Goal: Task Accomplishment & Management: Use online tool/utility

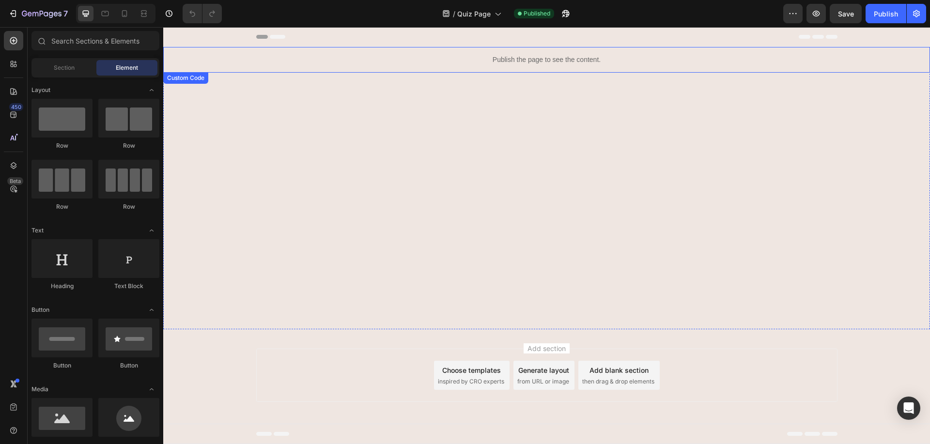
click at [495, 64] on p "Publish the page to see the content." at bounding box center [547, 60] width 283 height 10
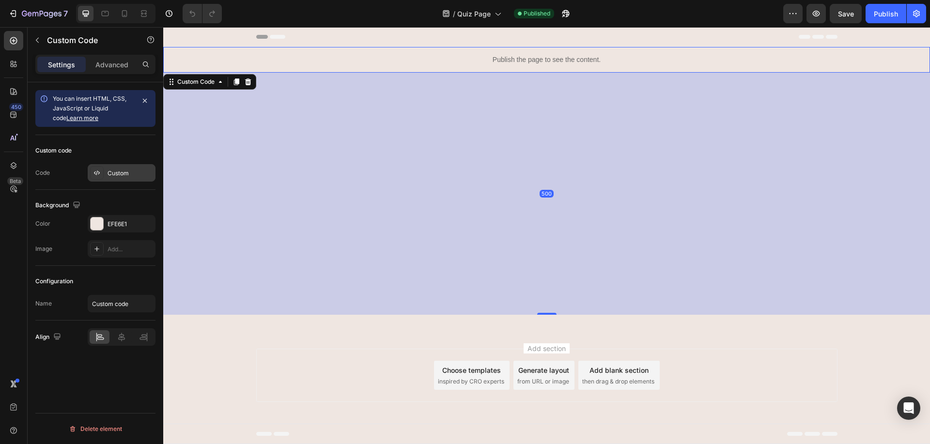
click at [116, 178] on div "Custom" at bounding box center [122, 172] width 68 height 17
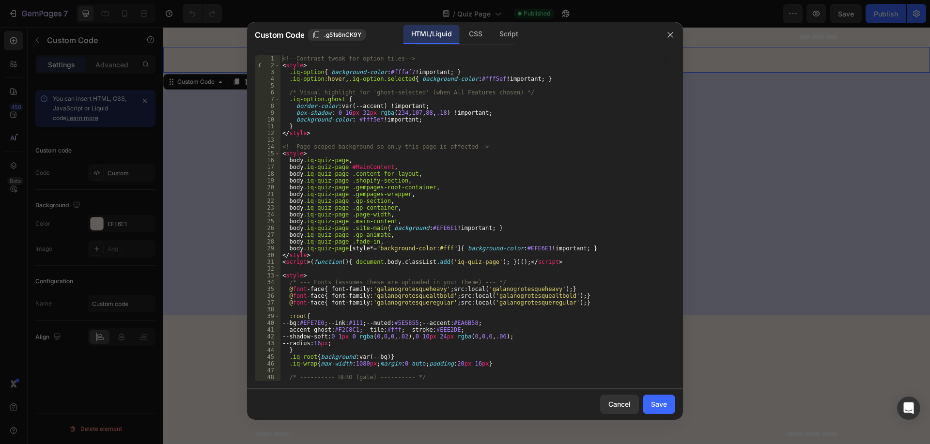
click at [361, 195] on div "<!-- Contrast tweak for option tiles --> < style > .iq-option { background-colo…" at bounding box center [475, 225] width 388 height 340
type textarea "</script>"
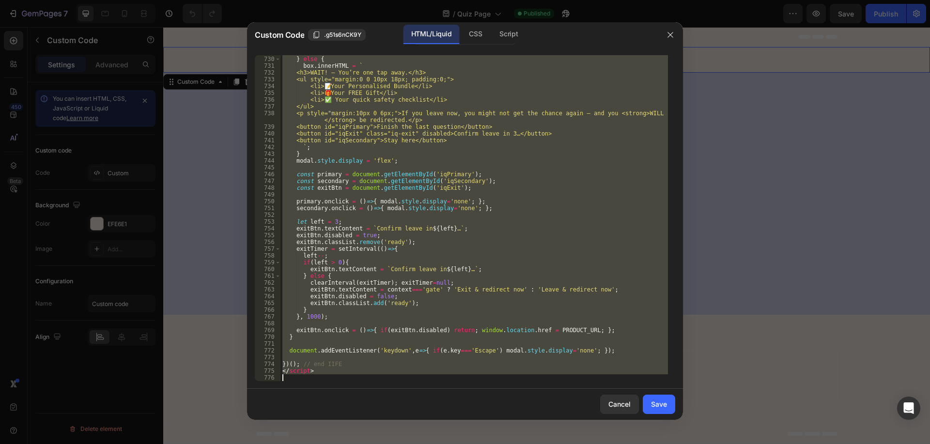
paste textarea
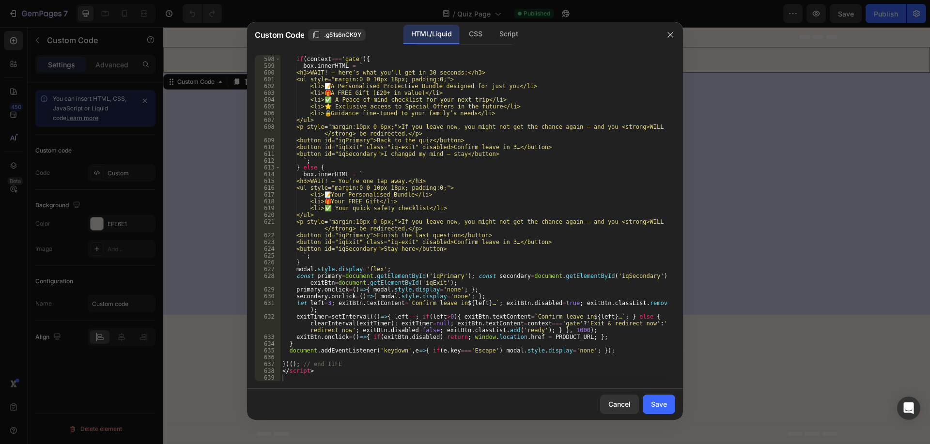
click at [461, 323] on div "if ( exitTimer ) { clearInterval ( exitTimer ) ; exitTimer = null ; } if ( cont…" at bounding box center [475, 219] width 388 height 340
type textarea "exitTimer=setInterval(()=>{ left--; if(left>0){ exitBtn.textContent=`Confirm le…"
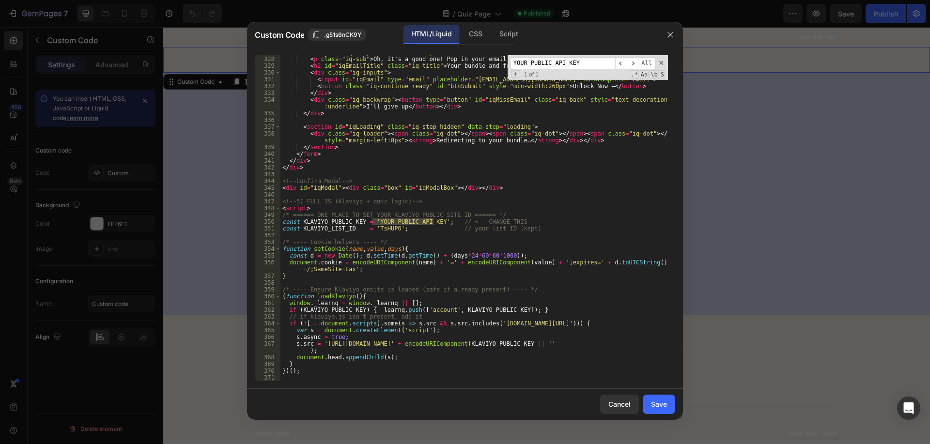
scroll to position [2625, 0]
type input "YOUR_PUBLIC_API_KEY"
click at [377, 223] on div "< div class = "iq-step hidden" data-step = "email" > < p class = "iq-sub" > Oh,…" at bounding box center [475, 218] width 388 height 326
drag, startPoint x: 373, startPoint y: 220, endPoint x: 433, endPoint y: 223, distance: 60.1
click at [433, 223] on div "< div class = "iq-step hidden" data-step = "email" > < p class = "iq-sub" > Oh,…" at bounding box center [475, 219] width 388 height 340
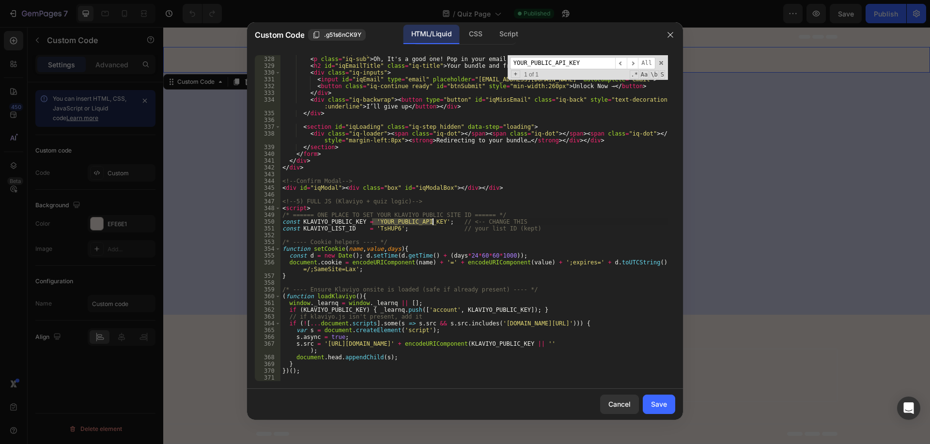
paste textarea "eER3j"
type textarea "const KLAVIYO_PUBLIC_KEY = 'YeER3j'; // <-- CHANGE THIS"
click at [422, 237] on div "< div class = "iq-step hidden" data-step = "email" > < p class = "iq-sub" > Oh,…" at bounding box center [475, 219] width 388 height 340
click at [668, 405] on button "Save" at bounding box center [659, 404] width 32 height 19
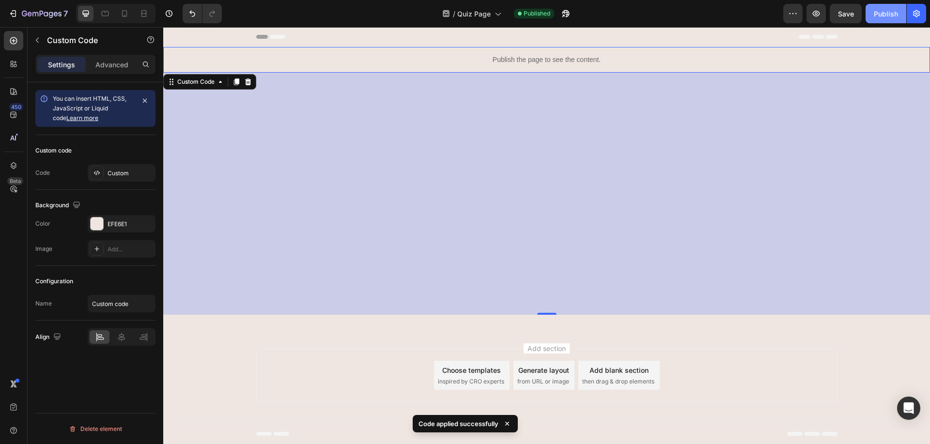
click at [883, 21] on button "Publish" at bounding box center [886, 13] width 41 height 19
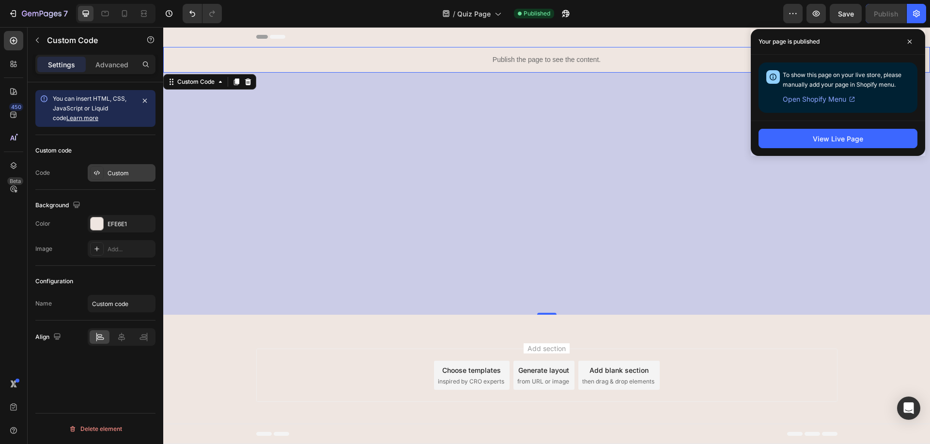
click at [120, 180] on div "Custom" at bounding box center [122, 172] width 68 height 17
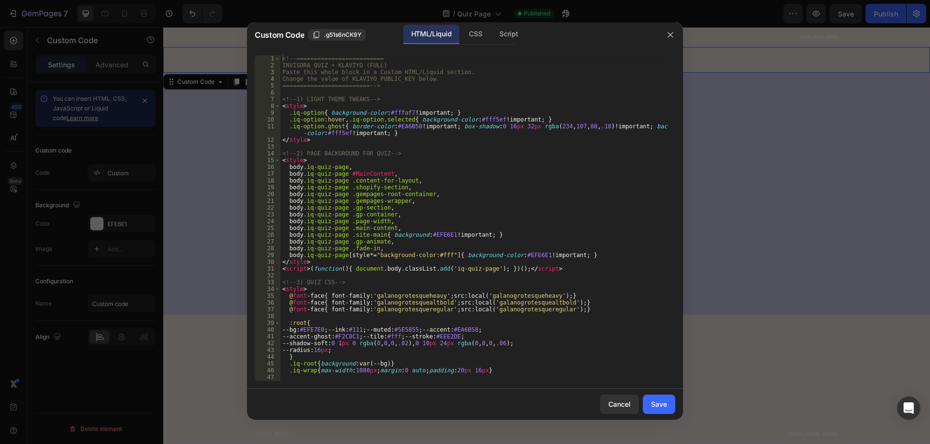
type textarea "<script>(function(){ document.body.classList.add('iq-quiz-page'); })();</script>"
click at [471, 267] on div "<!-- ========================= INVISORA QUIZ + KLAVIYO (FULL) Paste this whole …" at bounding box center [475, 225] width 388 height 340
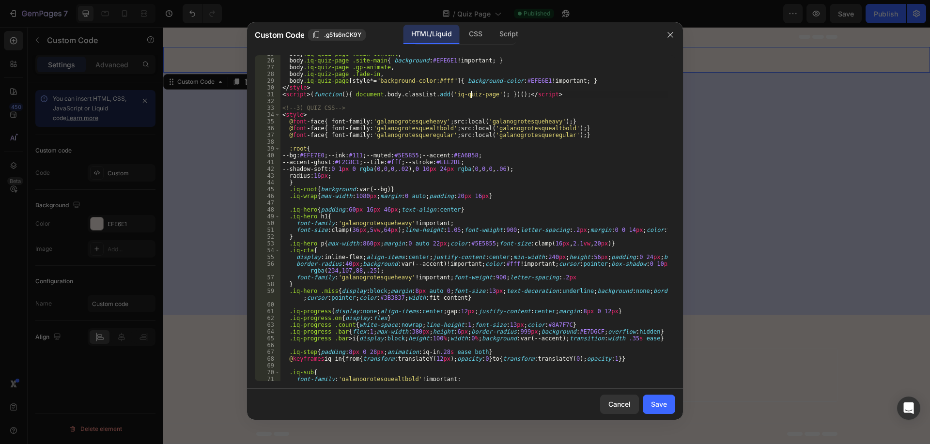
scroll to position [0, 0]
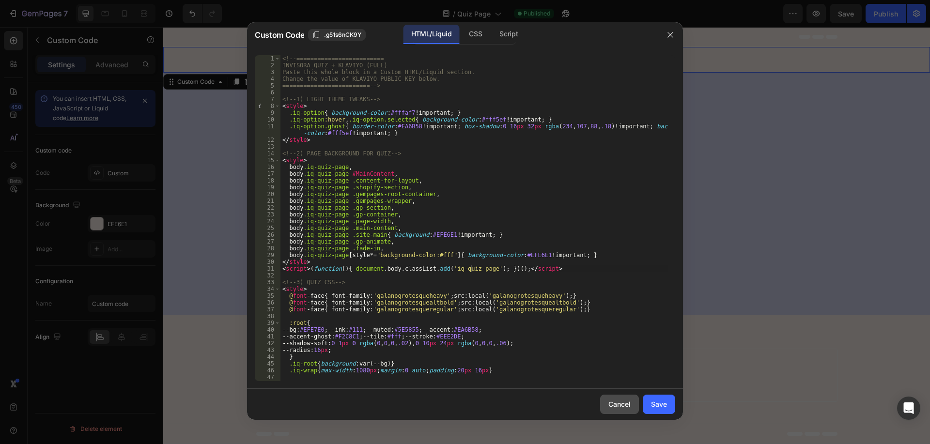
click at [609, 409] on div "Cancel" at bounding box center [620, 404] width 22 height 10
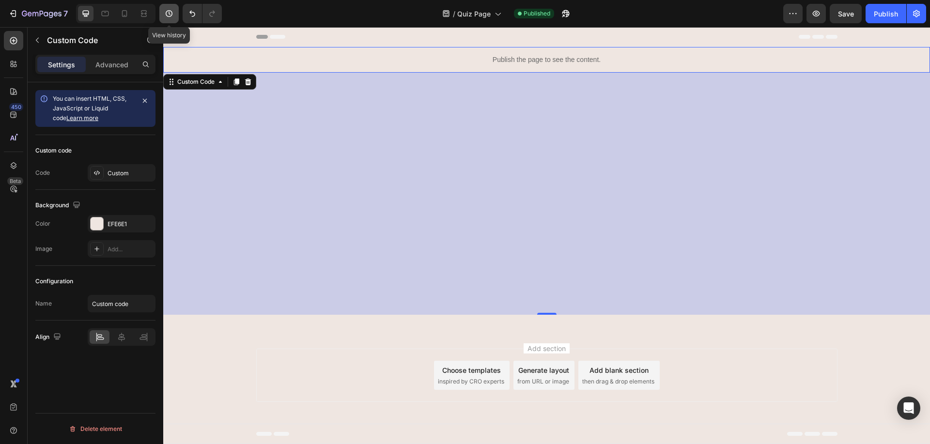
click at [166, 11] on icon "button" at bounding box center [169, 14] width 10 height 10
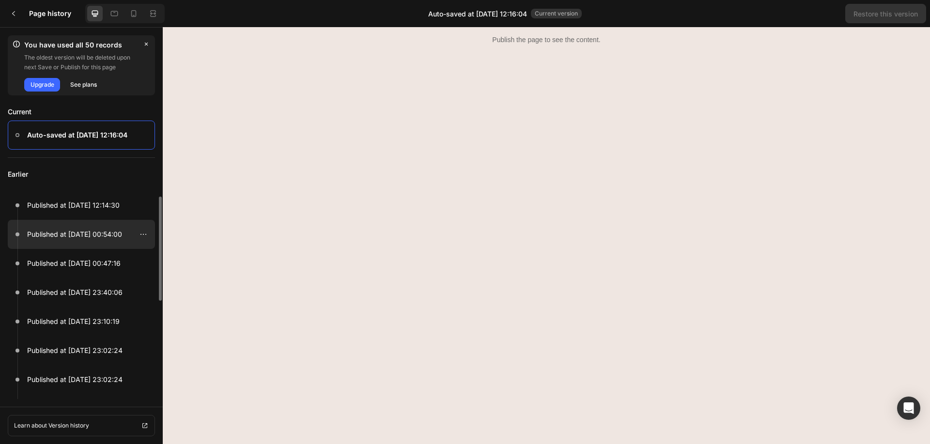
click at [105, 238] on p "Published at [DATE] 00:54:00" at bounding box center [74, 235] width 95 height 12
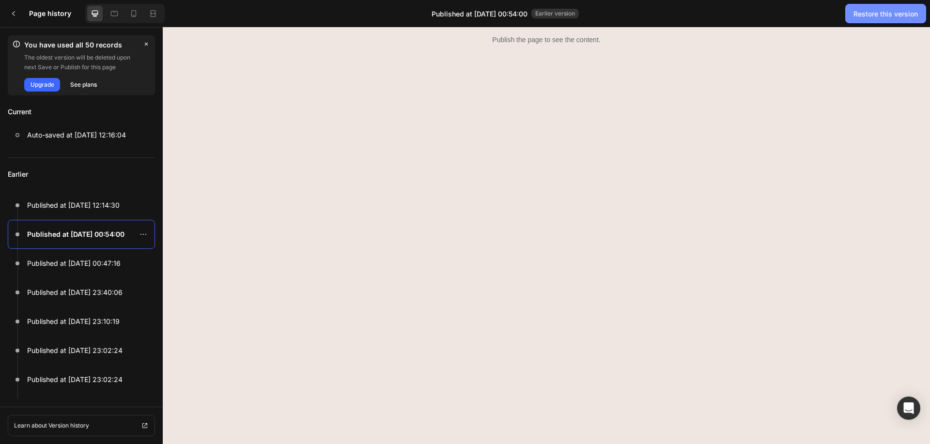
click at [887, 11] on div "Restore this version" at bounding box center [886, 14] width 64 height 10
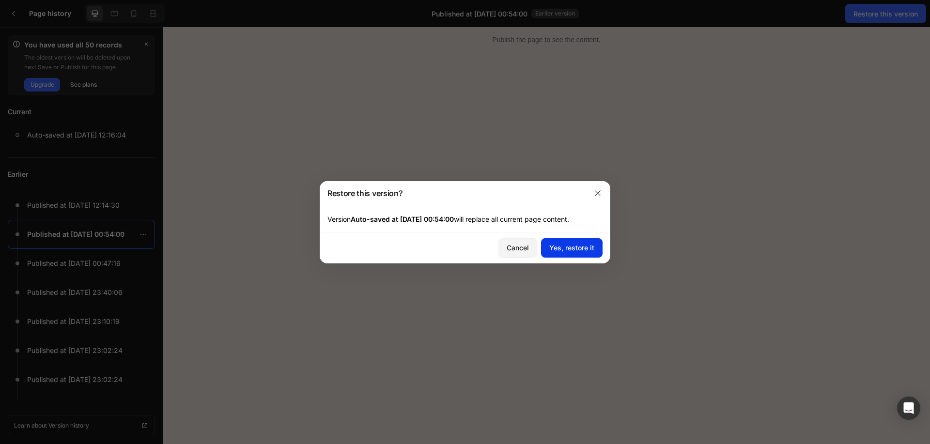
click at [578, 245] on div "Yes, restore it" at bounding box center [572, 248] width 45 height 10
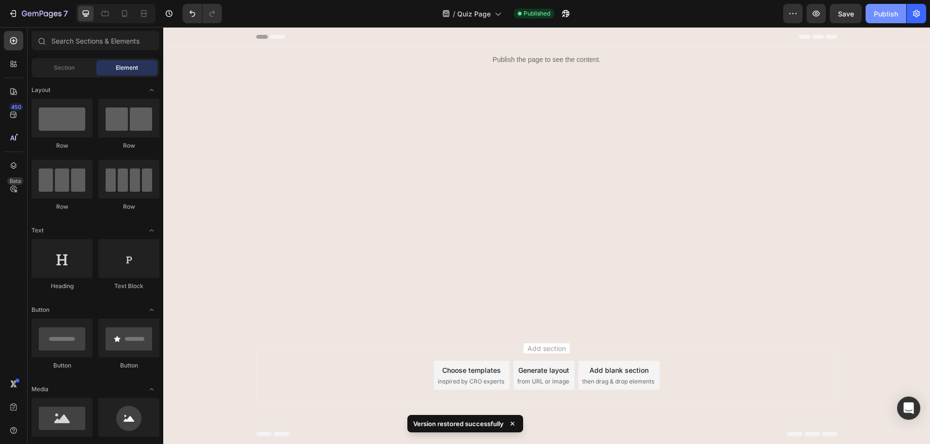
click at [893, 13] on div "Publish" at bounding box center [886, 14] width 24 height 10
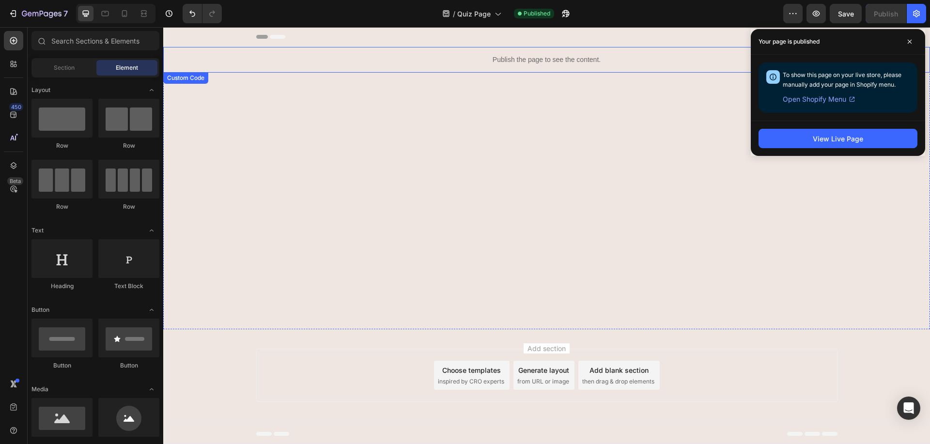
click at [512, 52] on div "Publish the page to see the content." at bounding box center [547, 60] width 283 height 26
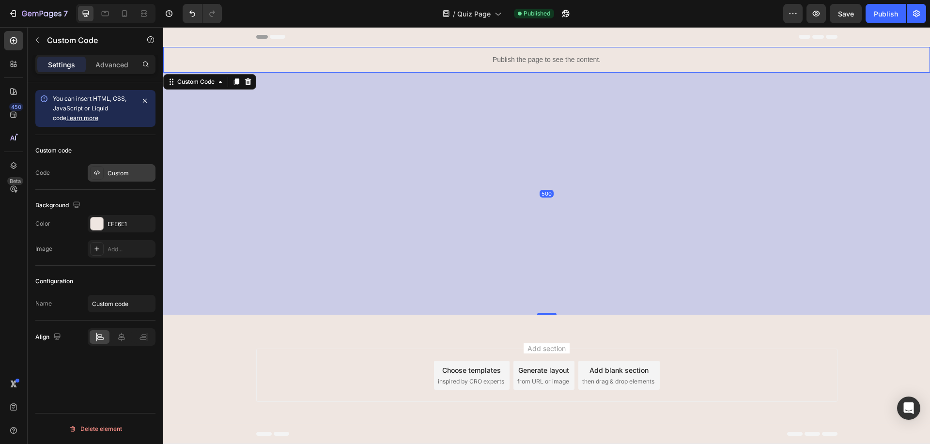
click at [113, 172] on div "Custom" at bounding box center [131, 173] width 46 height 9
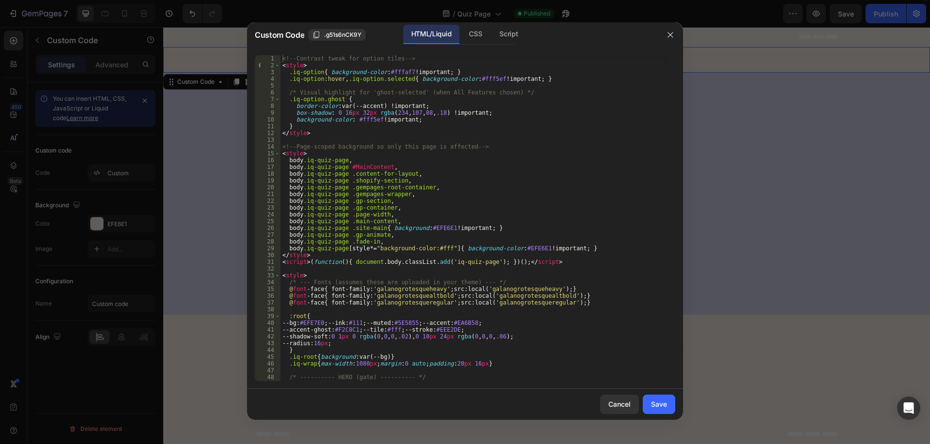
type textarea "body.iq-quiz-page .main-content,"
click at [449, 221] on div "<!-- Contrast tweak for option tiles --> < style > .iq-option { background-colo…" at bounding box center [475, 225] width 388 height 340
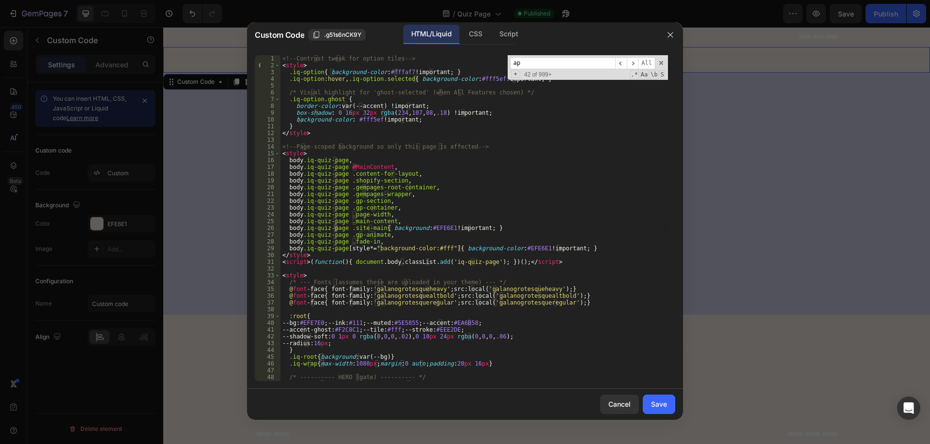
type input "api"
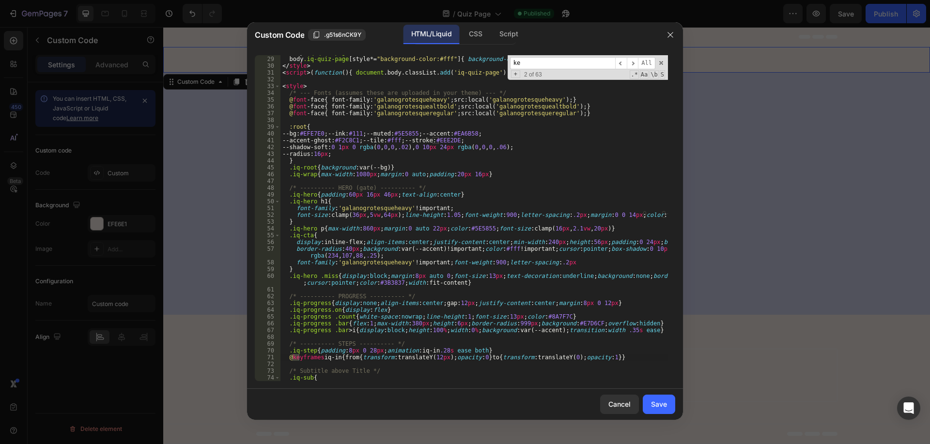
scroll to position [190, 0]
type input "key"
type input "YeER3j"
click at [634, 64] on span "​" at bounding box center [633, 63] width 12 height 12
click at [626, 64] on span "​" at bounding box center [621, 63] width 12 height 12
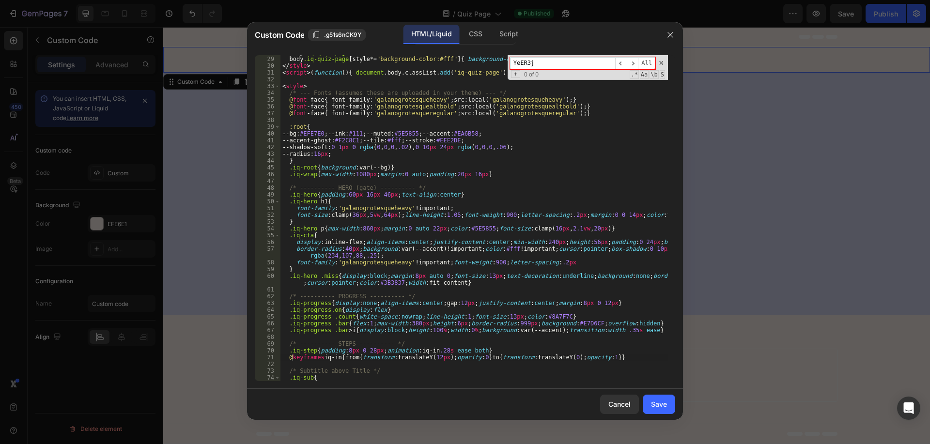
type textarea "font-family:'galanogrotesqueheavy'!important;"
click at [550, 205] on div "body .iq-quiz-page .fade-in , body .iq-quiz-page [ style *= " background-color:…" at bounding box center [475, 219] width 388 height 340
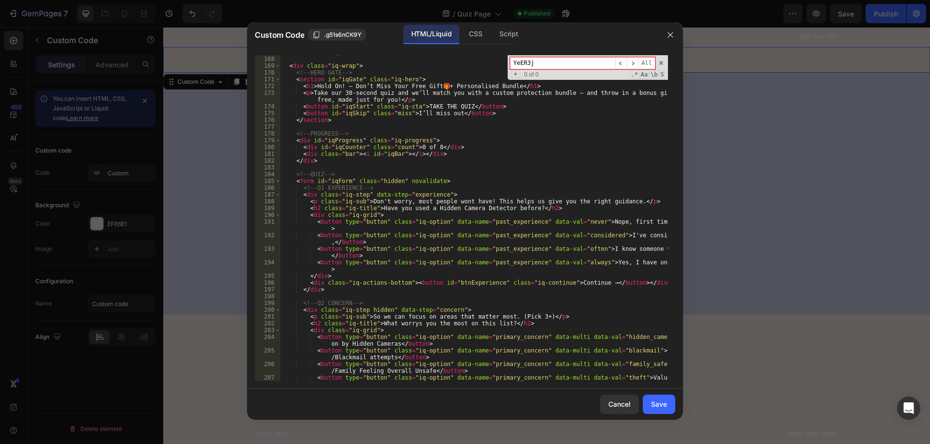
scroll to position [1208, 0]
click at [531, 61] on input "YeER3j" at bounding box center [562, 63] width 105 height 12
paste input "OUR_PUBLIC_API_KEY"
drag, startPoint x: 581, startPoint y: 63, endPoint x: 495, endPoint y: 65, distance: 85.8
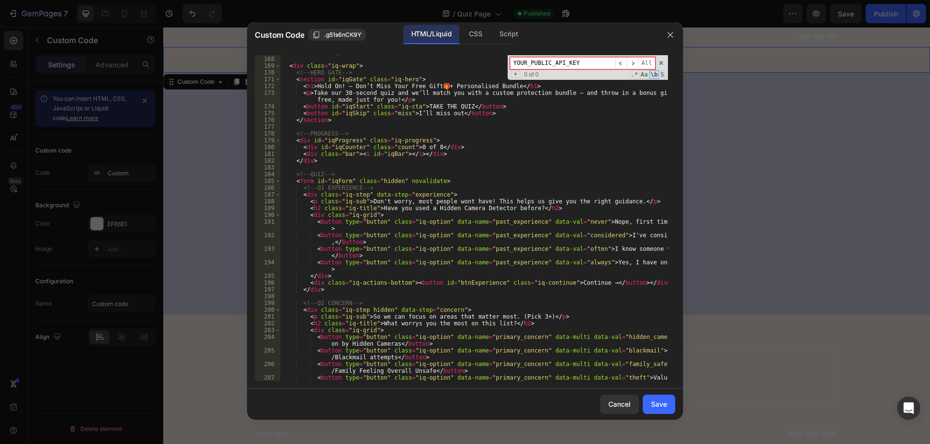
click at [495, 65] on div "< canvas id = "iqConfetti" class = "hidden" > </ canvas > < div class = "iq-wra…" at bounding box center [475, 218] width 388 height 326
click at [546, 61] on input "YOUR_PUBLIC_API_KEY" at bounding box center [562, 63] width 105 height 12
drag, startPoint x: 532, startPoint y: 63, endPoint x: 508, endPoint y: 61, distance: 24.3
click at [482, 65] on div "< canvas id = "iqConfetti" class = "hidden" > </ canvas > < div class = "iq-wra…" at bounding box center [475, 218] width 388 height 326
drag, startPoint x: 535, startPoint y: 63, endPoint x: 687, endPoint y: 96, distance: 155.8
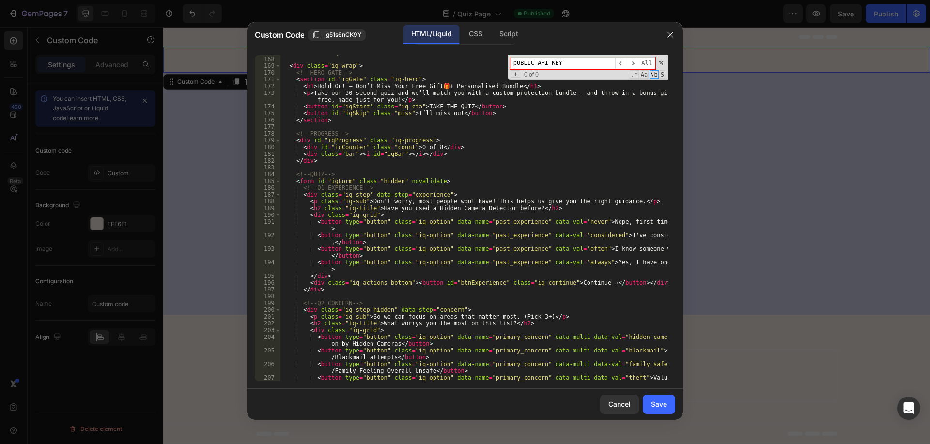
click at [675, 93] on div "font-family:'galanogrotesqueheavy'!important; 167 168 169 170 171 172 173 174 1…" at bounding box center [465, 218] width 421 height 326
type input "pUBLIC"
click at [628, 60] on span "​" at bounding box center [633, 63] width 12 height 12
click at [601, 62] on input "pUBLIC" at bounding box center [562, 63] width 105 height 12
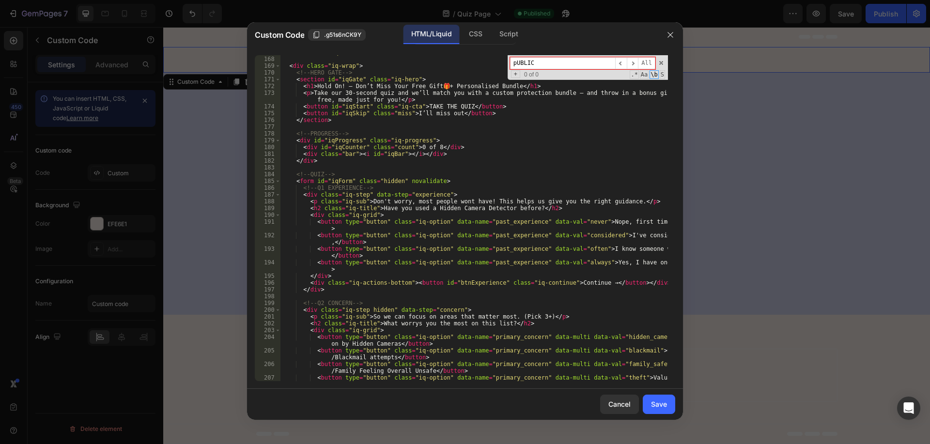
click at [601, 62] on input "pUBLIC" at bounding box center [562, 63] width 105 height 12
click at [546, 64] on input at bounding box center [562, 63] width 105 height 12
paste input "TsHUP6"
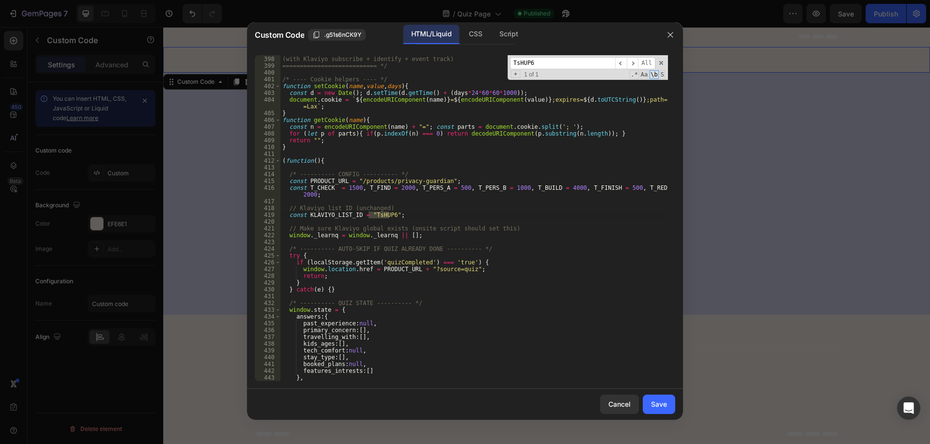
scroll to position [3019, 0]
type input "TsHUP6"
click at [636, 64] on span "​" at bounding box center [633, 63] width 12 height 12
type textarea "const KLAVIYO_LIST_ID = "TsHUP6";"
click at [405, 215] on div "Invisora Quiz — FULL JS (with Klaviyo subscribe + identify + event track) =====…" at bounding box center [475, 219] width 388 height 340
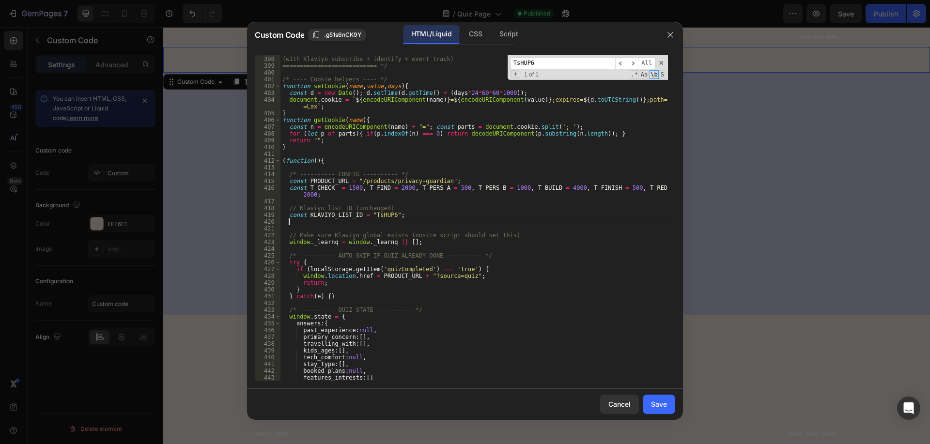
paste textarea
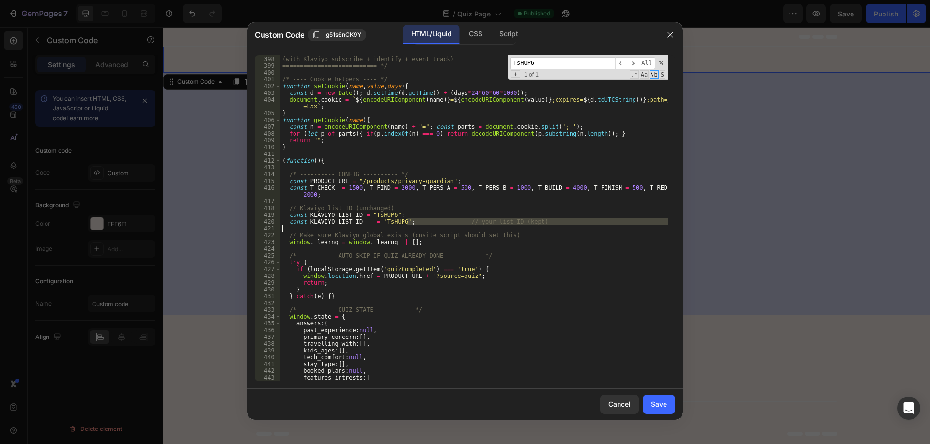
drag, startPoint x: 407, startPoint y: 221, endPoint x: 592, endPoint y: 228, distance: 185.2
click at [592, 228] on div "Invisora Quiz — FULL JS (with Klaviyo subscribe + identify + event track) =====…" at bounding box center [475, 219] width 388 height 340
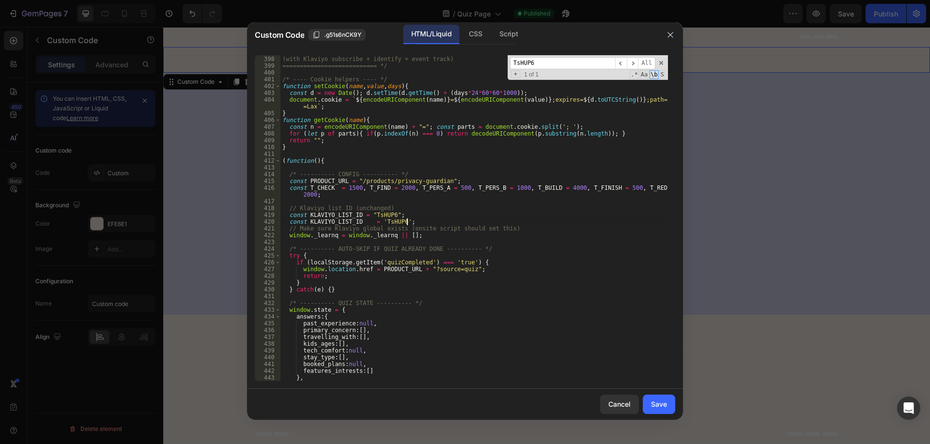
click at [433, 234] on div "Invisora Quiz — FULL JS (with Klaviyo subscribe + identify + event track) =====…" at bounding box center [475, 219] width 388 height 340
type textarea "const KLAVIYO_LIST_ID = 'TsHUP6'; // your list ID (kept)"
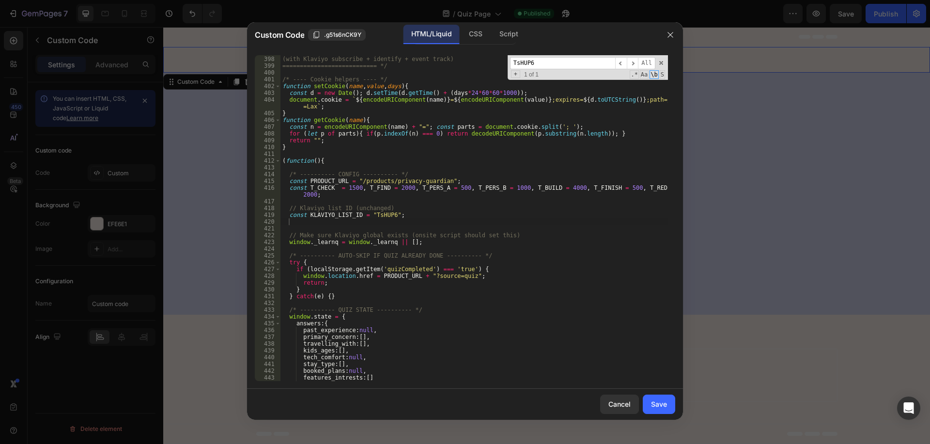
click at [318, 234] on div "Invisora Quiz — FULL JS (with Klaviyo subscribe + identify + event track) =====…" at bounding box center [475, 219] width 388 height 340
type textarea "// Make sure Klaviyo global exists (onsite script should set this)"
click at [308, 224] on div "Invisora Quiz — FULL JS (with Klaviyo subscribe + identify + event track) =====…" at bounding box center [475, 219] width 388 height 340
paste textarea
drag, startPoint x: 379, startPoint y: 221, endPoint x: 439, endPoint y: 221, distance: 60.1
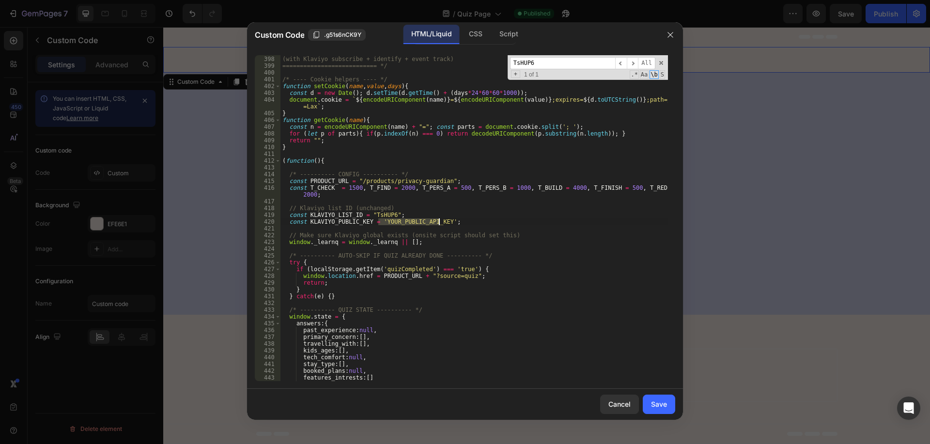
click at [439, 221] on div "Invisora Quiz — FULL JS (with Klaviyo subscribe + identify + event track) =====…" at bounding box center [475, 219] width 388 height 340
paste textarea "TsHUP6"
click at [390, 225] on div "Invisora Quiz — FULL JS (with Klaviyo subscribe + identify + event track) =====…" at bounding box center [475, 219] width 388 height 340
paste textarea "YeER3j"
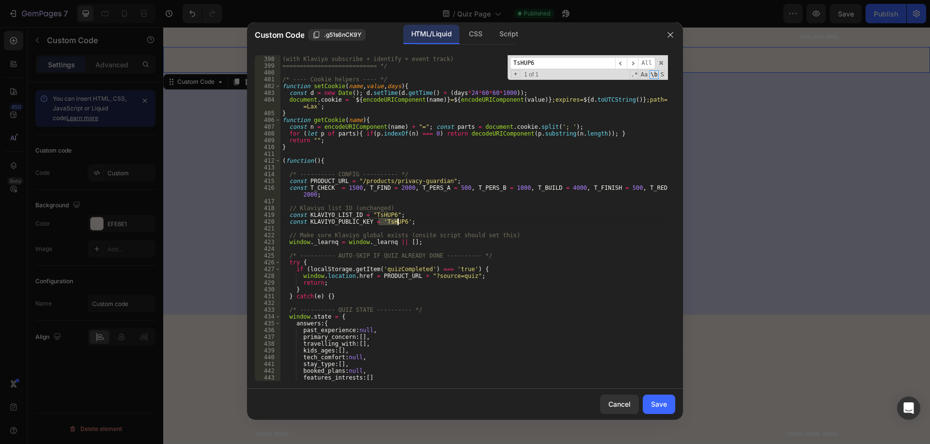
type textarea "const KLAVIYO_PUBLIC_KEY = 'YeER3j';"
click at [394, 252] on div "Invisora Quiz — FULL JS (with Klaviyo subscribe + identify + event track) =====…" at bounding box center [475, 219] width 388 height 340
click at [660, 406] on div "Save" at bounding box center [659, 404] width 16 height 10
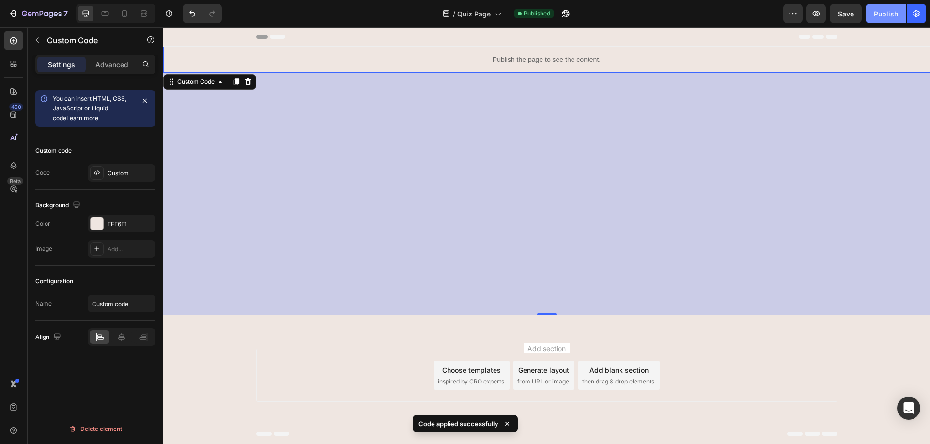
click at [890, 9] on div "Publish" at bounding box center [886, 14] width 24 height 10
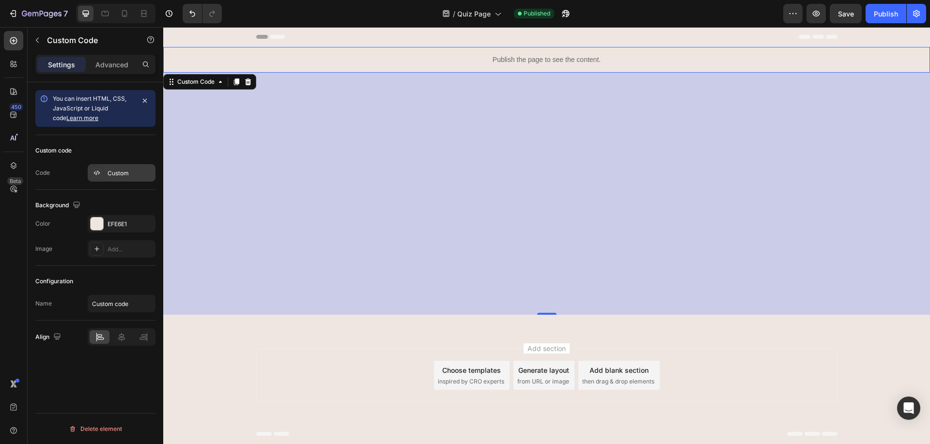
click at [118, 173] on div "Custom" at bounding box center [131, 173] width 46 height 9
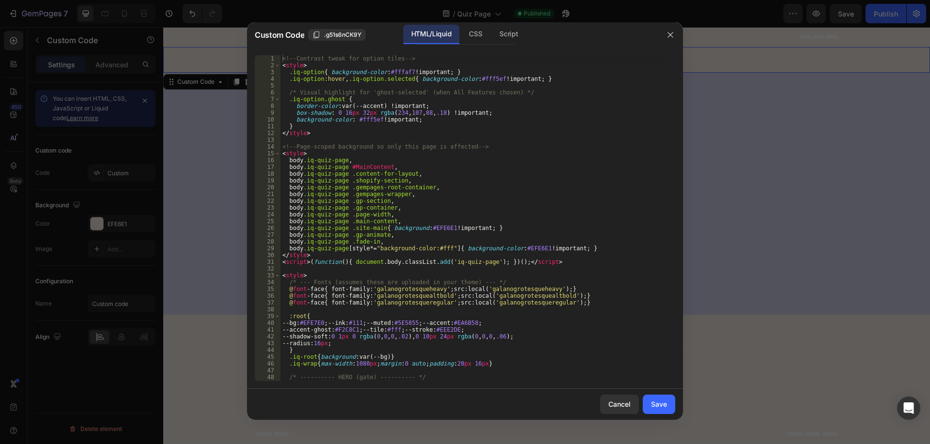
click at [486, 181] on div "<!-- Contrast tweak for option tiles --> < style > .iq-option { background-colo…" at bounding box center [475, 225] width 388 height 340
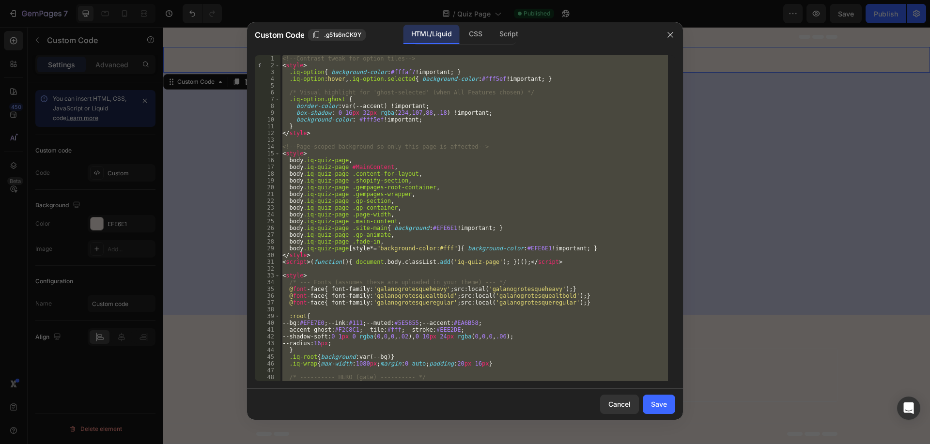
click at [486, 181] on div "<!-- Contrast tweak for option tiles --> < style > .iq-option { background-colo…" at bounding box center [475, 218] width 388 height 326
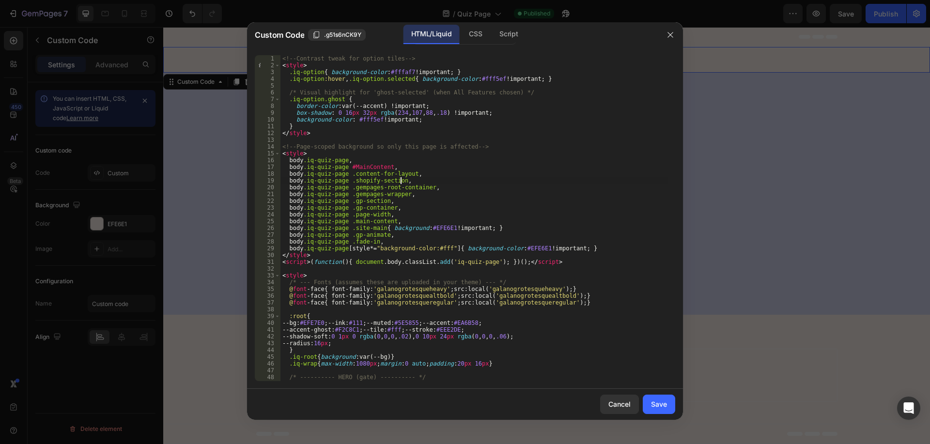
click at [411, 126] on div "<!-- Contrast tweak for option tiles --> < style > .iq-option { background-colo…" at bounding box center [475, 225] width 388 height 340
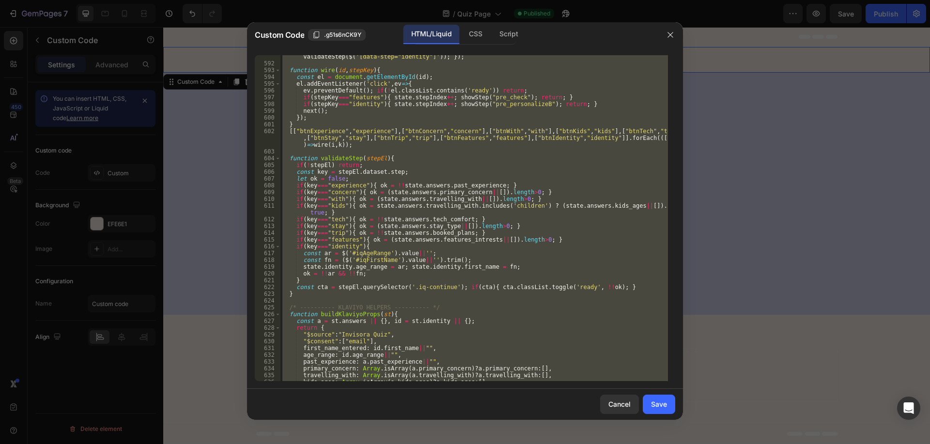
scroll to position [5481, 0]
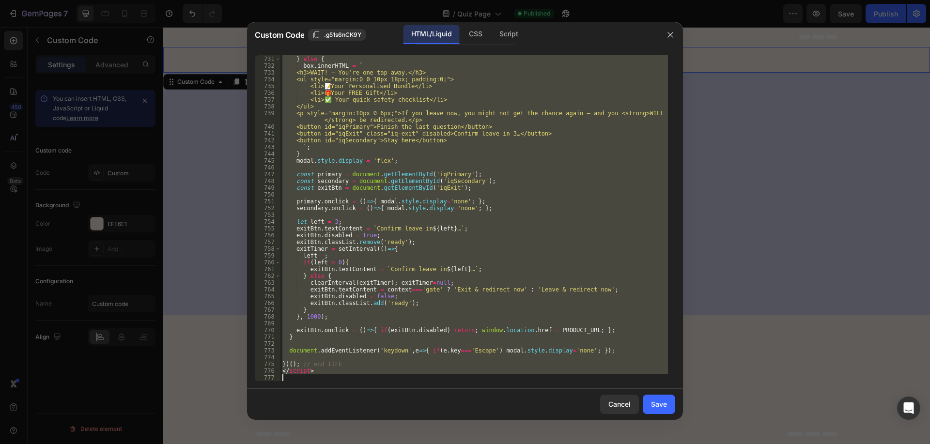
click at [374, 254] on div "` ; } else { box . innerHTML = ` <h3>WAIT! — You’re one tap away.</h3> <ul styl…" at bounding box center [475, 218] width 388 height 326
type textarea "left--;"
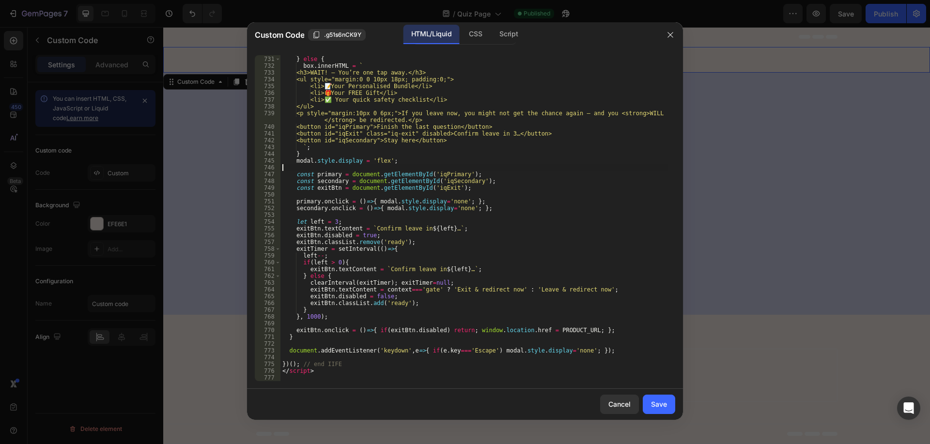
click at [361, 165] on div "` ; } else { box . innerHTML = ` <h3>WAIT! — You’re one tap away.</h3> <ul styl…" at bounding box center [475, 219] width 388 height 340
type textarea "</script>"
